Goal: Use online tool/utility

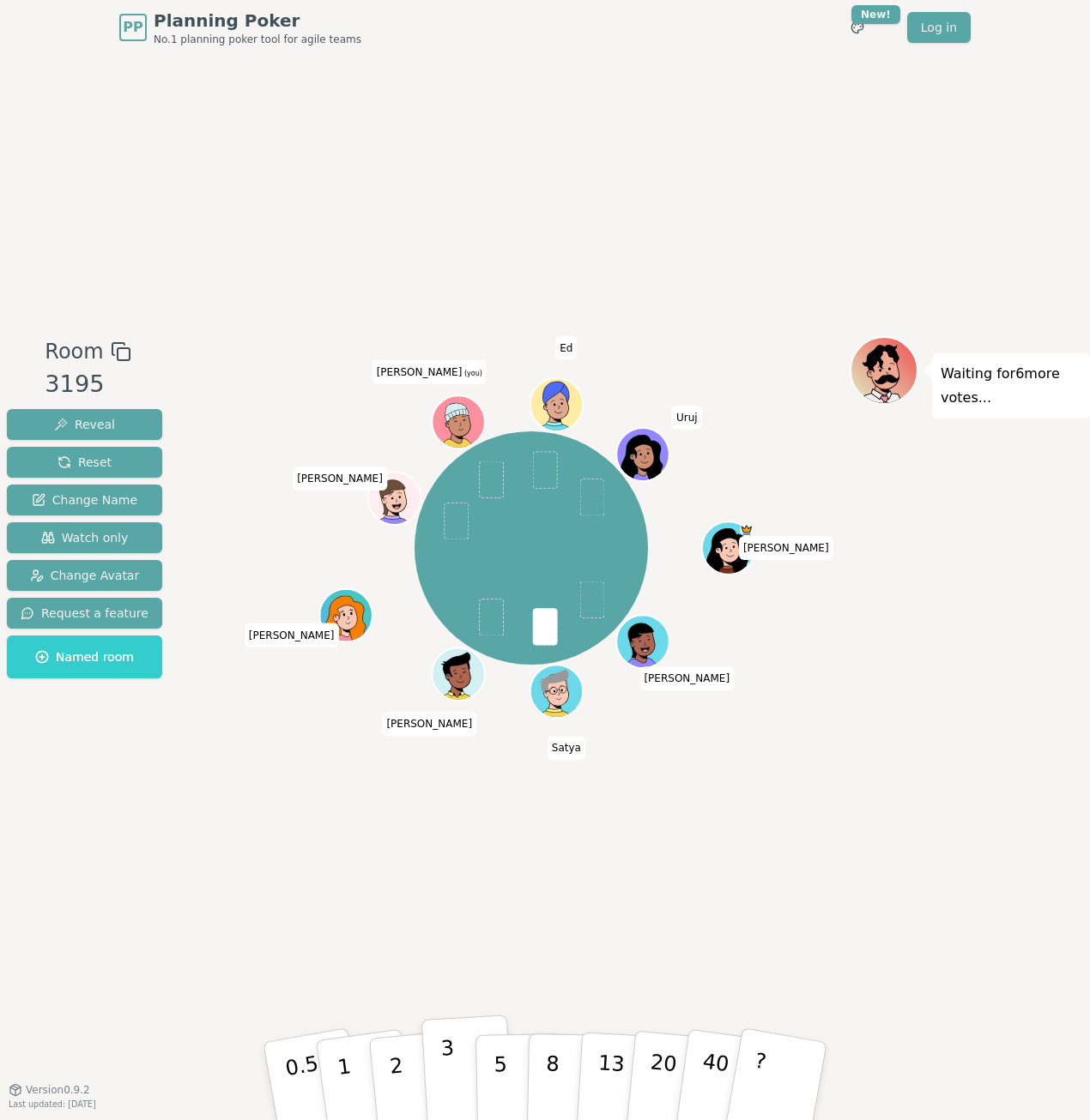
click at [448, 1064] on p "3" at bounding box center [449, 1082] width 18 height 93
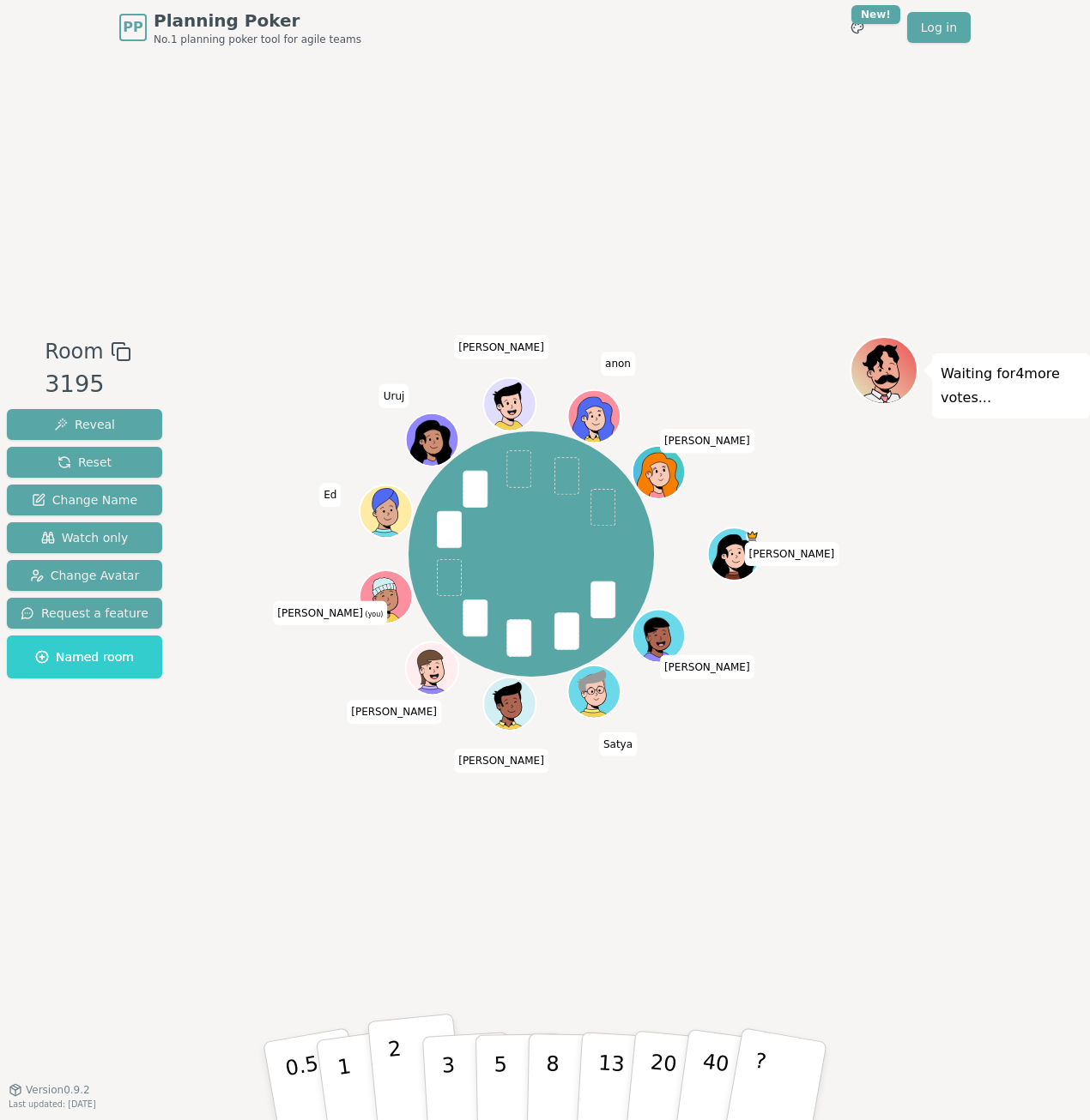
click at [401, 1075] on button "2" at bounding box center [416, 1082] width 98 height 137
click at [360, 1072] on button "1" at bounding box center [364, 1081] width 102 height 139
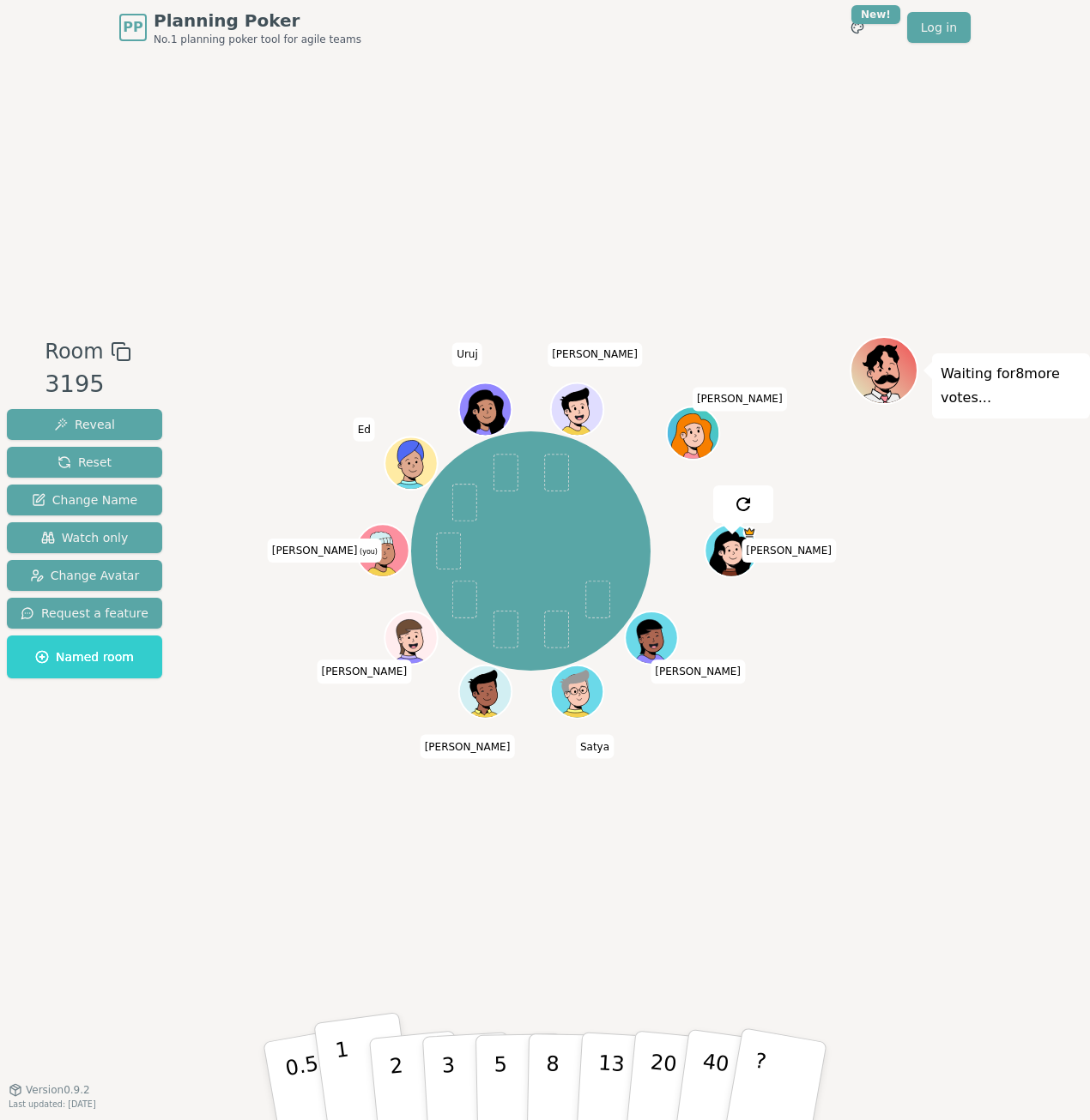
click at [332, 1074] on button "1" at bounding box center [364, 1081] width 102 height 139
click at [348, 1076] on p "1" at bounding box center [347, 1083] width 26 height 93
click at [378, 1061] on button "2" at bounding box center [416, 1082] width 98 height 137
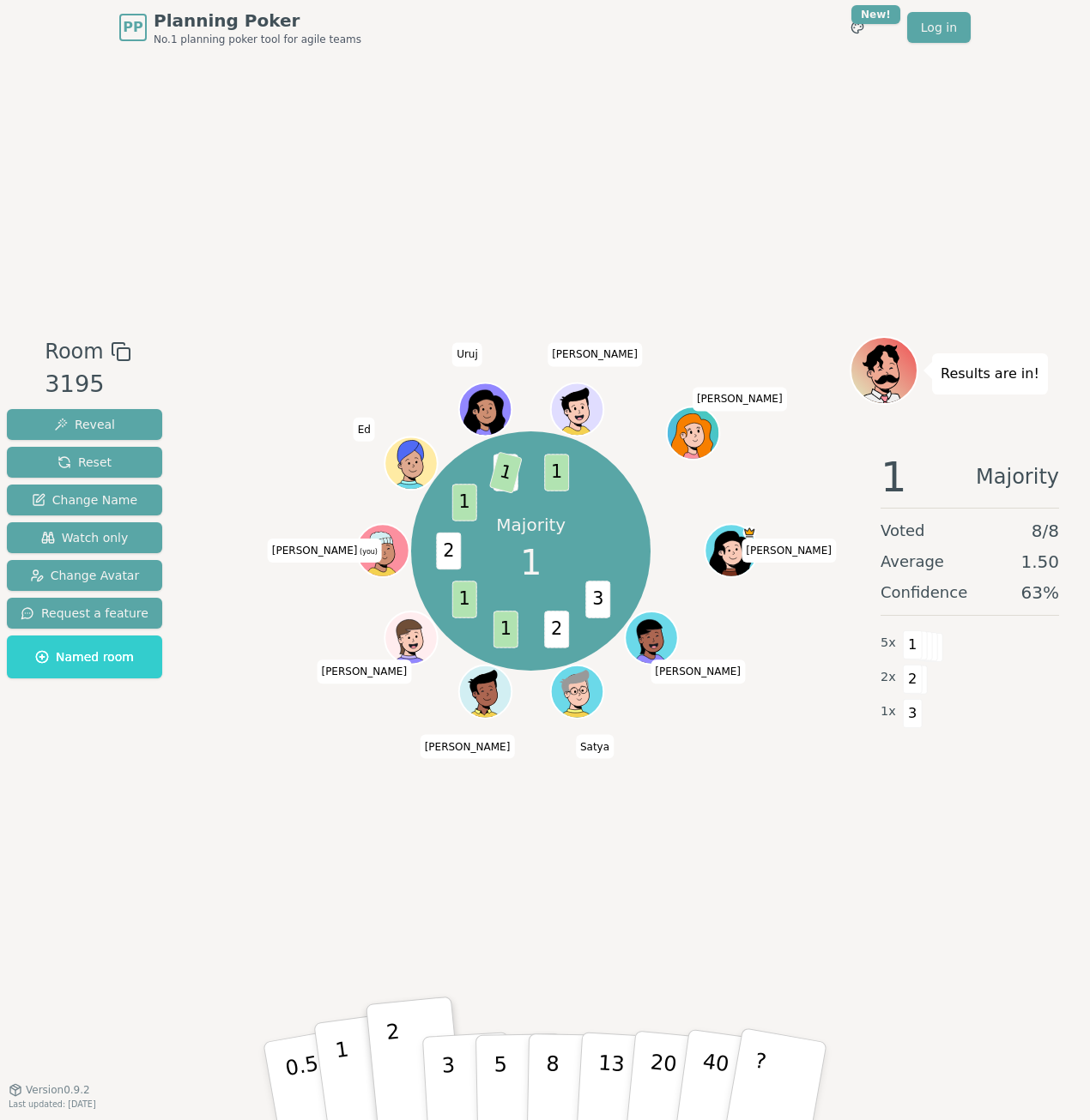
click at [361, 1068] on button "1" at bounding box center [364, 1081] width 102 height 139
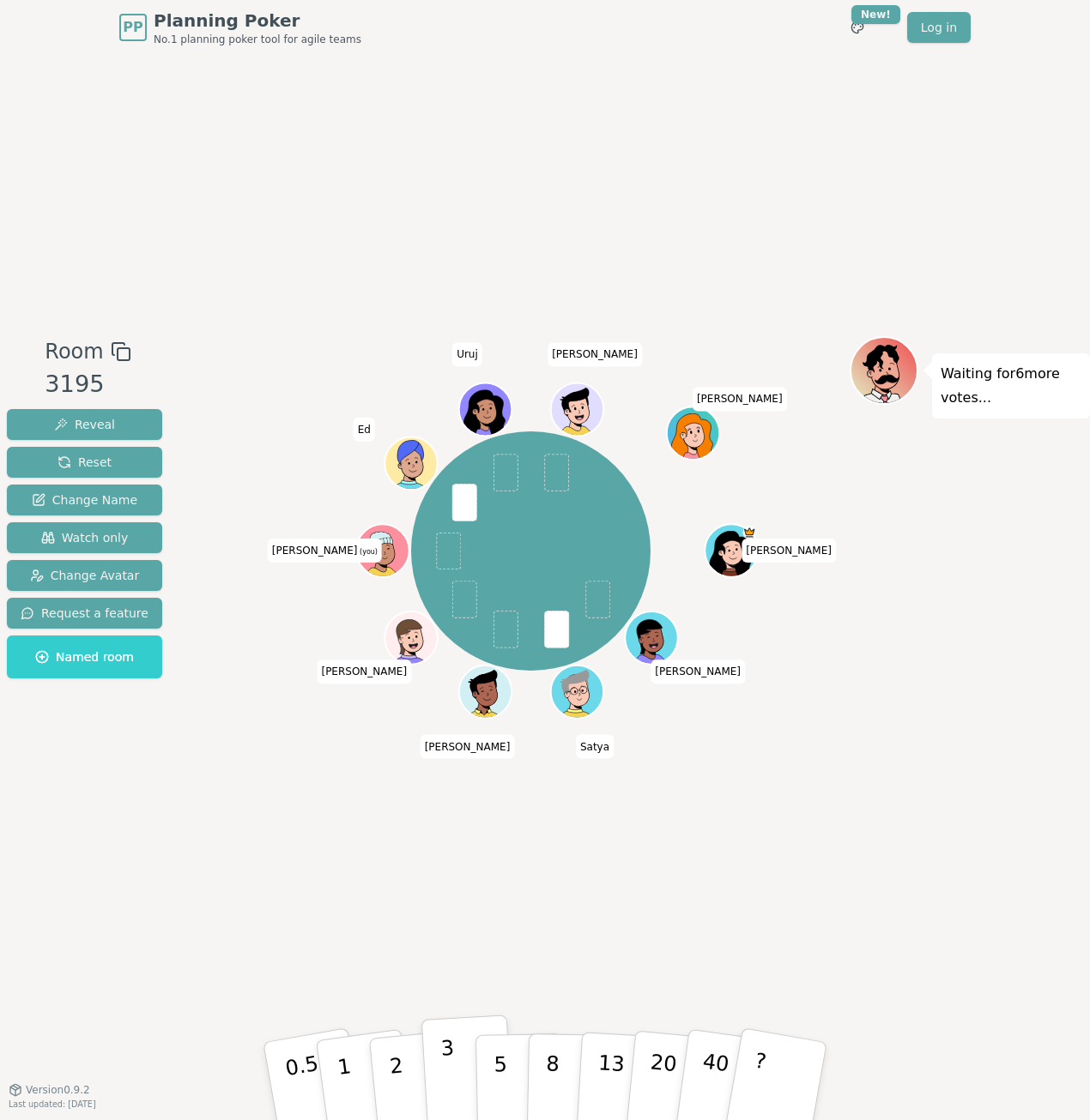
click at [458, 1056] on button "3" at bounding box center [468, 1081] width 93 height 134
click at [398, 1092] on p "2" at bounding box center [398, 1083] width 22 height 93
click at [449, 1049] on p "3" at bounding box center [449, 1082] width 18 height 93
click at [403, 1059] on button "2" at bounding box center [416, 1082] width 98 height 137
